Goal: Task Accomplishment & Management: Use online tool/utility

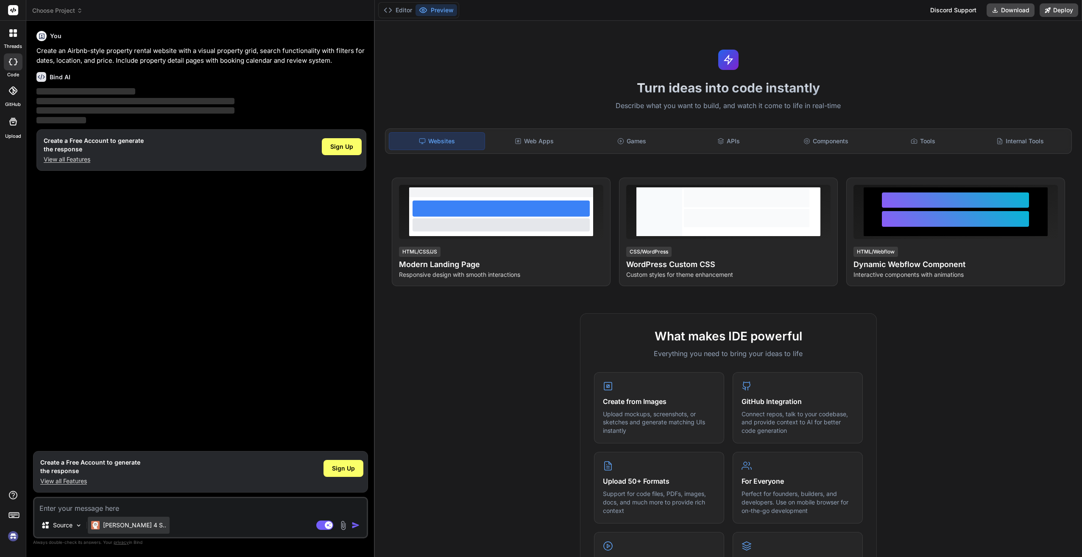
click at [118, 528] on p "[PERSON_NAME] 4 S.." at bounding box center [134, 525] width 63 height 8
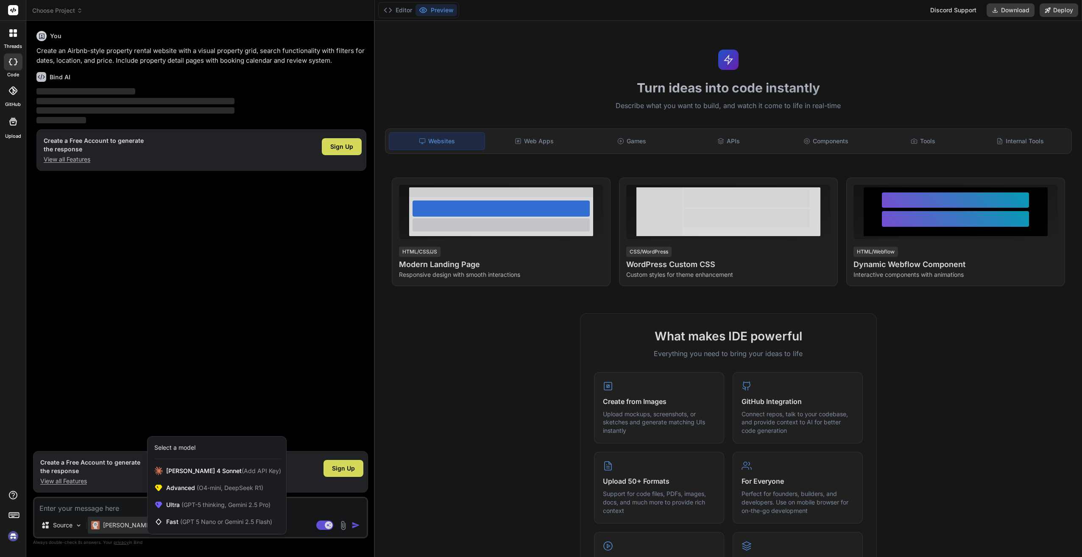
click at [418, 400] on div at bounding box center [541, 278] width 1082 height 557
type textarea "x"
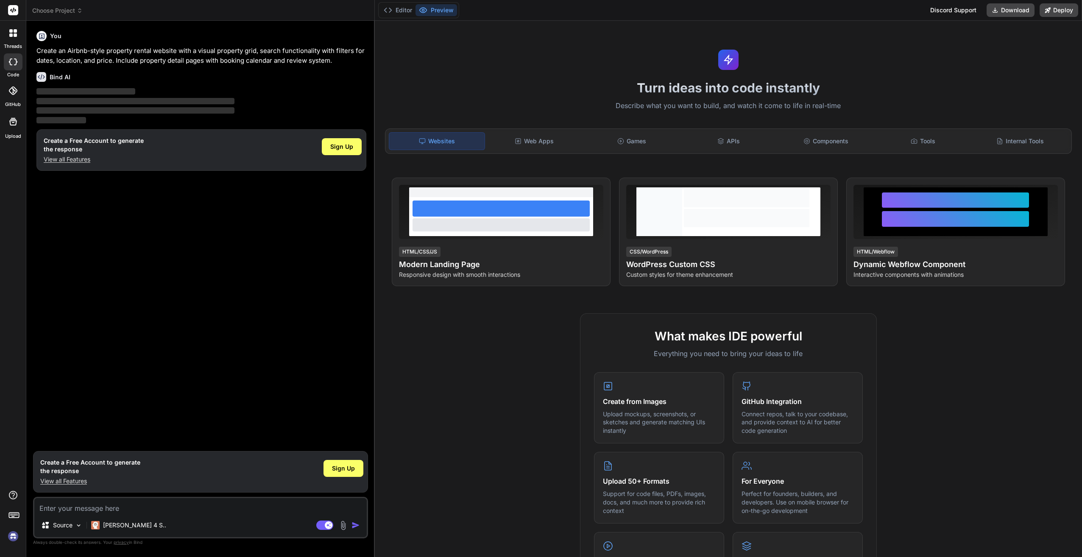
click at [150, 165] on div "Create a Free Account to generate the response View all Features Sign Up" at bounding box center [201, 150] width 330 height 42
click at [528, 143] on div "Web Apps" at bounding box center [534, 141] width 95 height 18
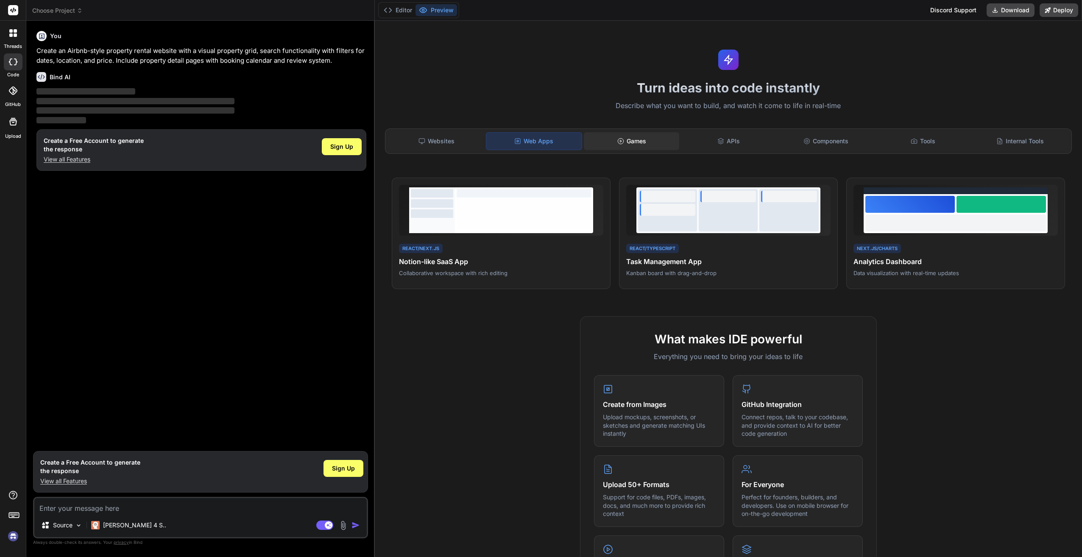
click at [612, 139] on div "Games" at bounding box center [631, 141] width 95 height 18
